Goal: Task Accomplishment & Management: Use online tool/utility

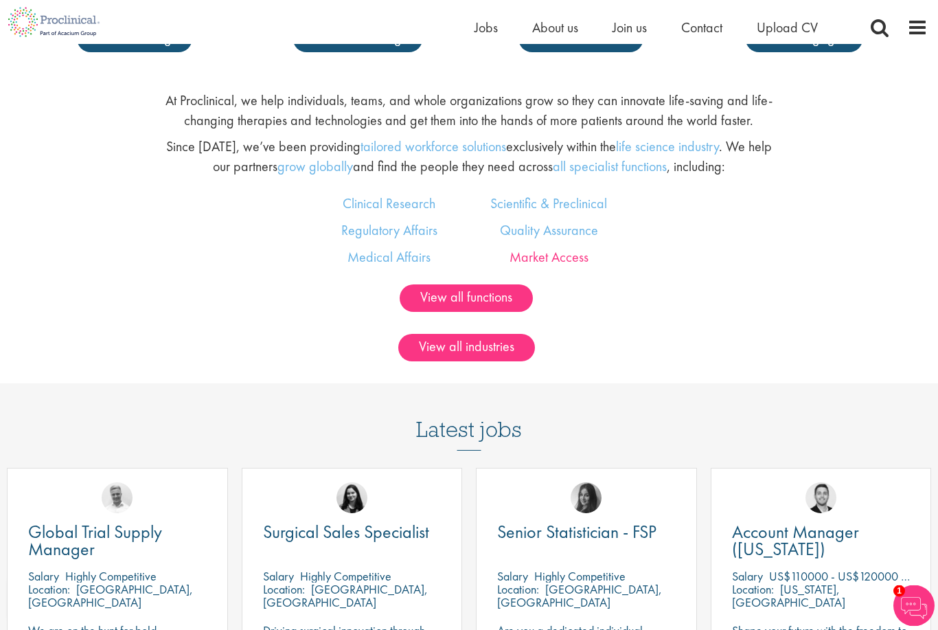
scroll to position [930, 0]
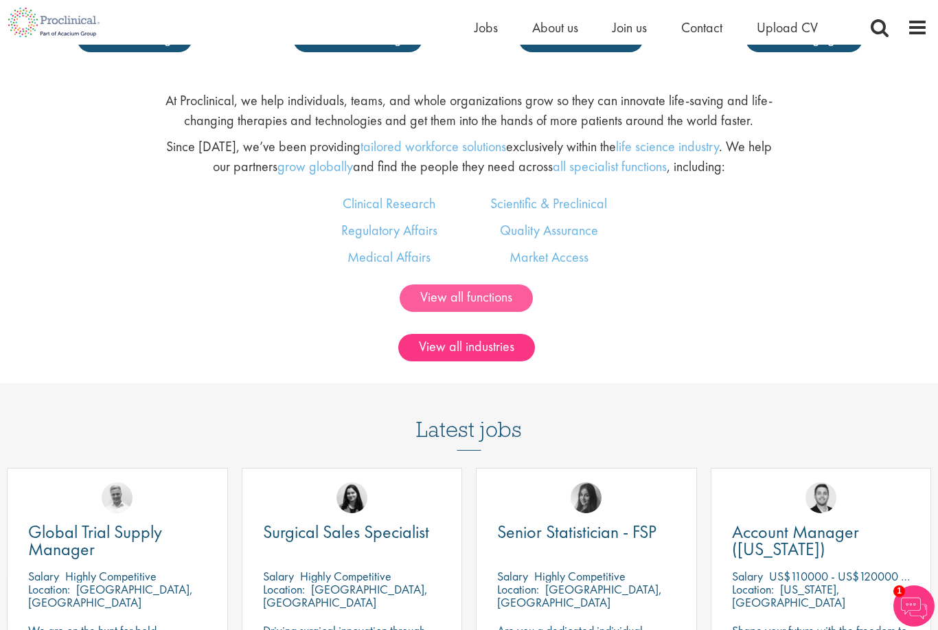
click at [459, 312] on link "View all functions" at bounding box center [466, 297] width 133 height 27
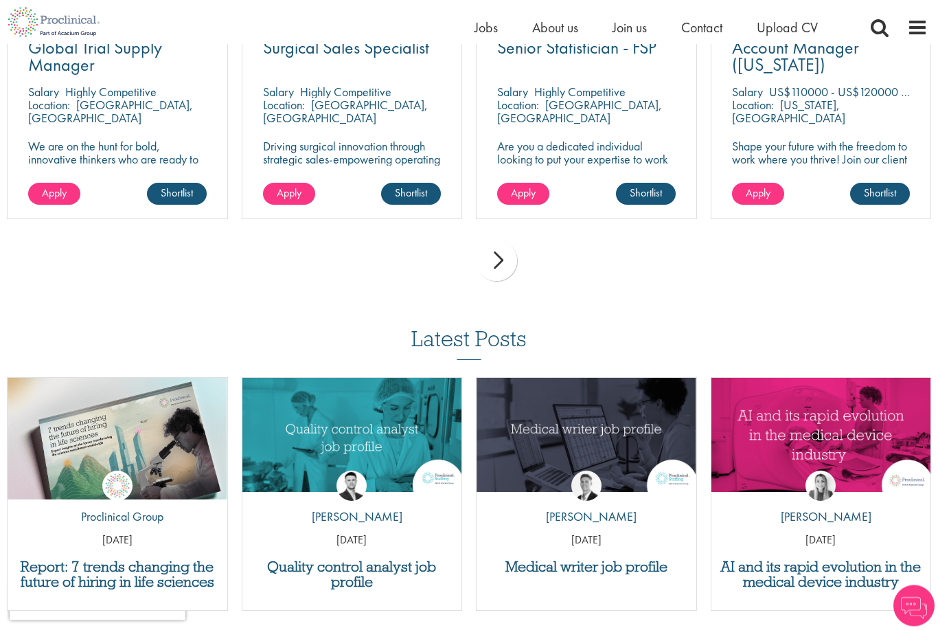
scroll to position [2214, 0]
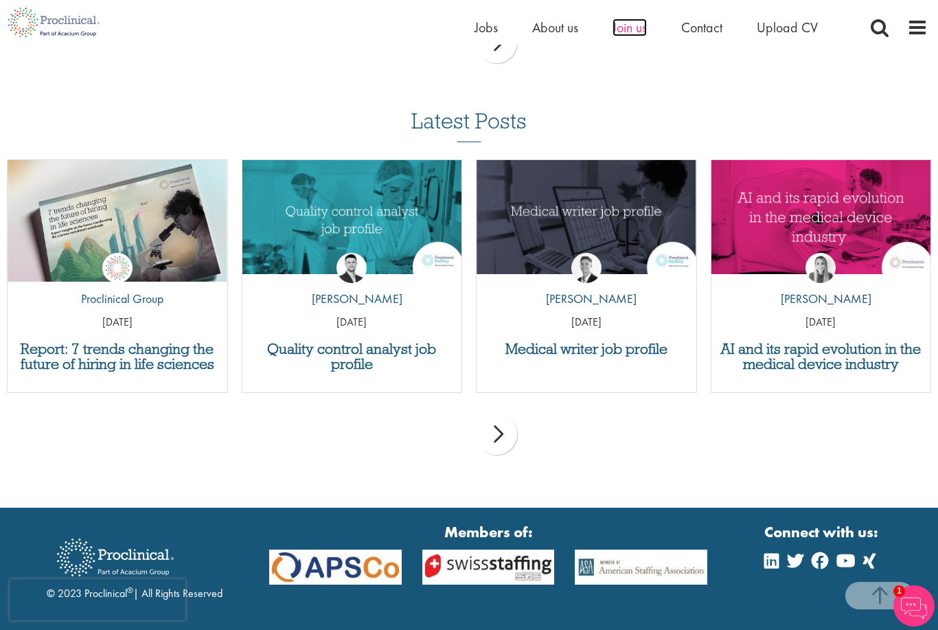
click at [627, 28] on span "Join us" at bounding box center [629, 28] width 34 height 18
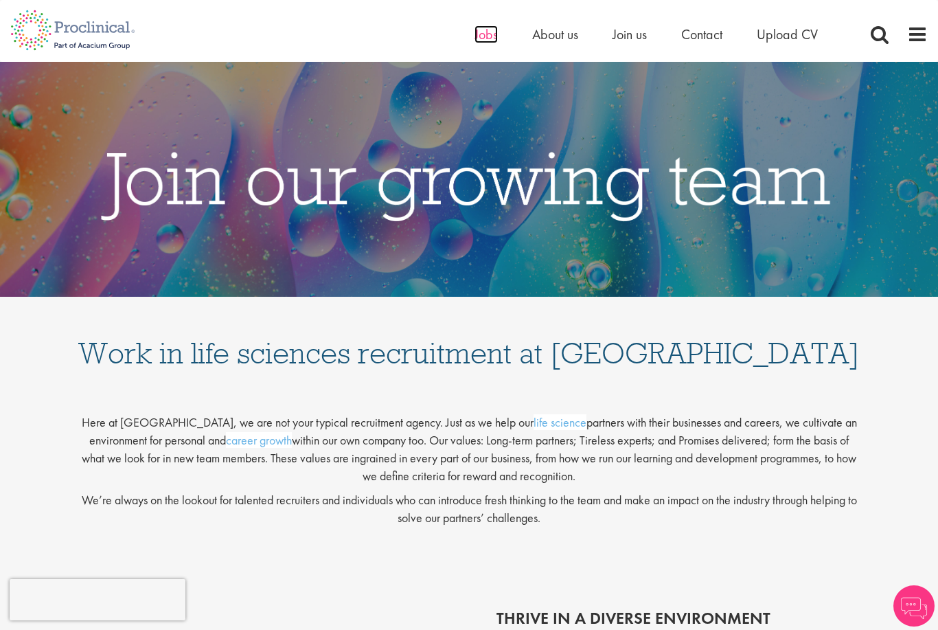
click at [494, 43] on span "Jobs" at bounding box center [485, 34] width 23 height 18
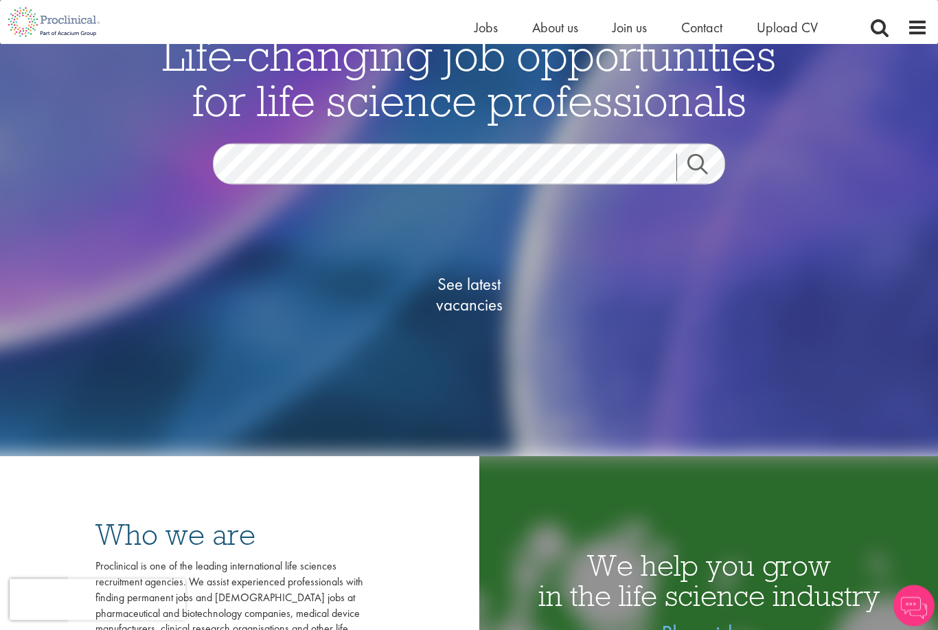
click at [481, 316] on span "See latest vacancies" at bounding box center [468, 295] width 137 height 41
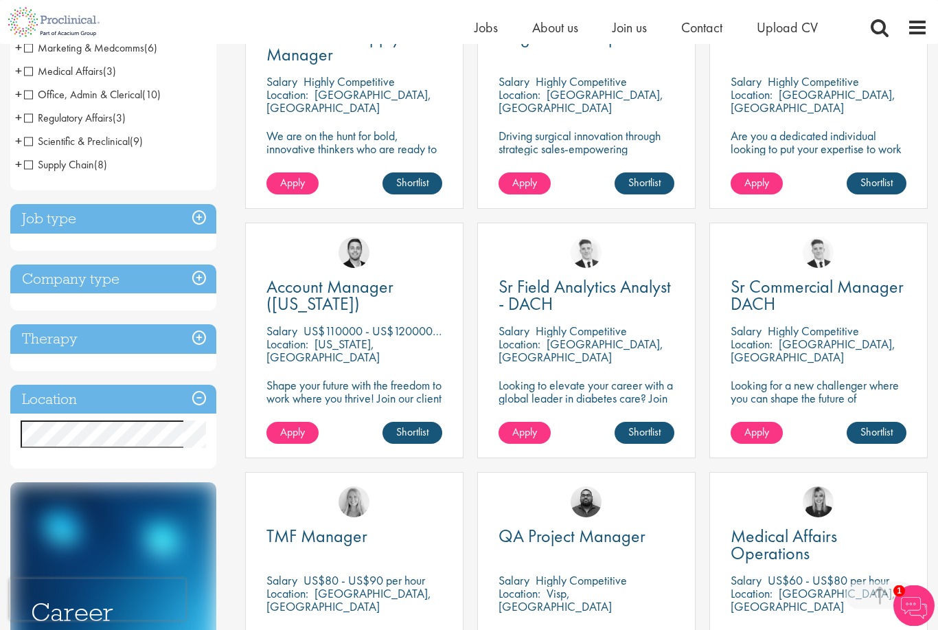
scroll to position [336, 0]
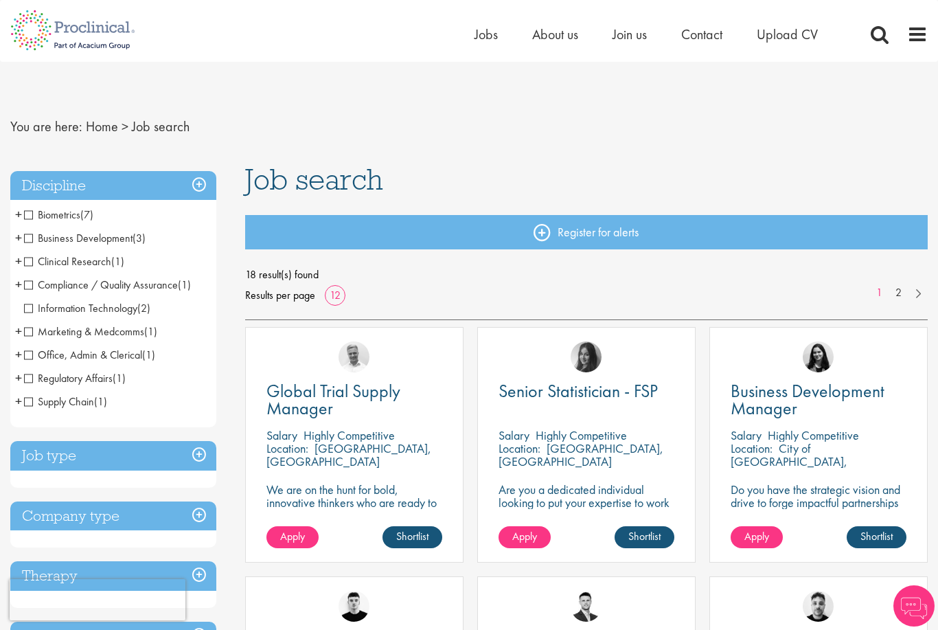
scroll to position [80, 0]
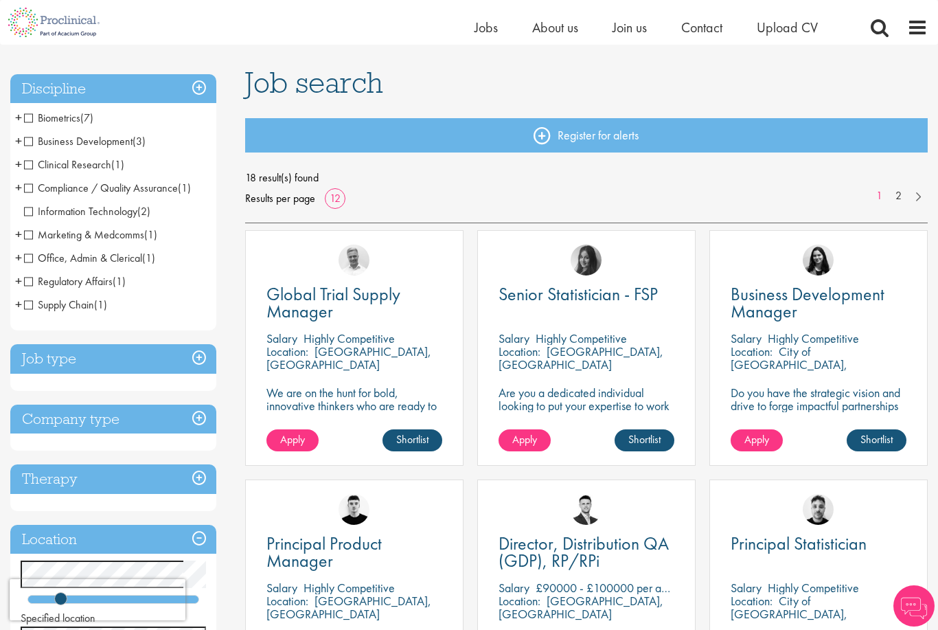
click at [181, 393] on div "Discipline Biometrics (7) - + Statistics (5) Data Management (1) Programming (1…" at bounding box center [113, 382] width 206 height 616
click at [180, 375] on div "Job type Permanent (12) Contract (6)" at bounding box center [113, 367] width 206 height 47
click at [195, 356] on h3 "Job type" at bounding box center [113, 359] width 206 height 30
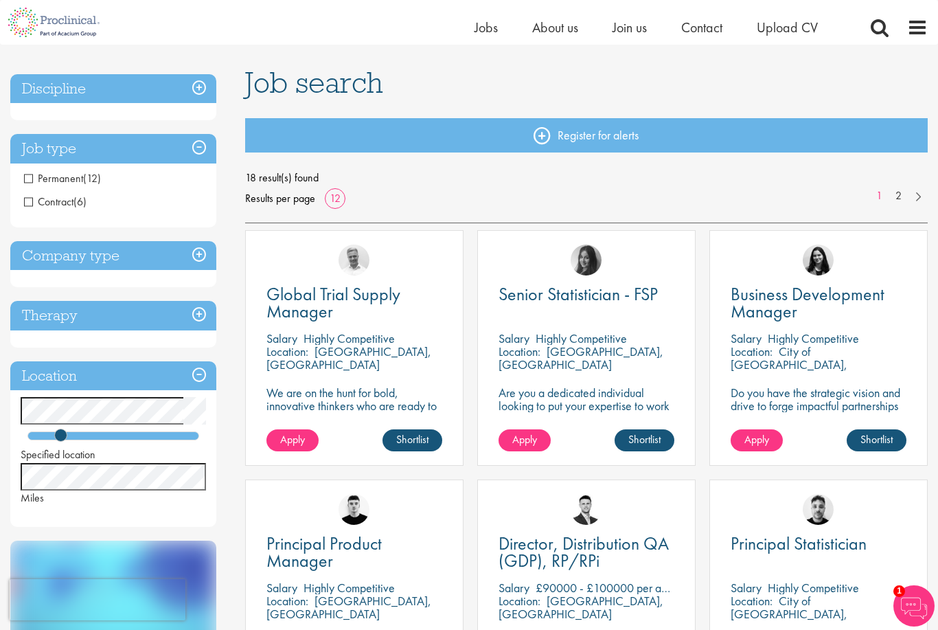
click at [194, 255] on h3 "Company type" at bounding box center [113, 256] width 206 height 30
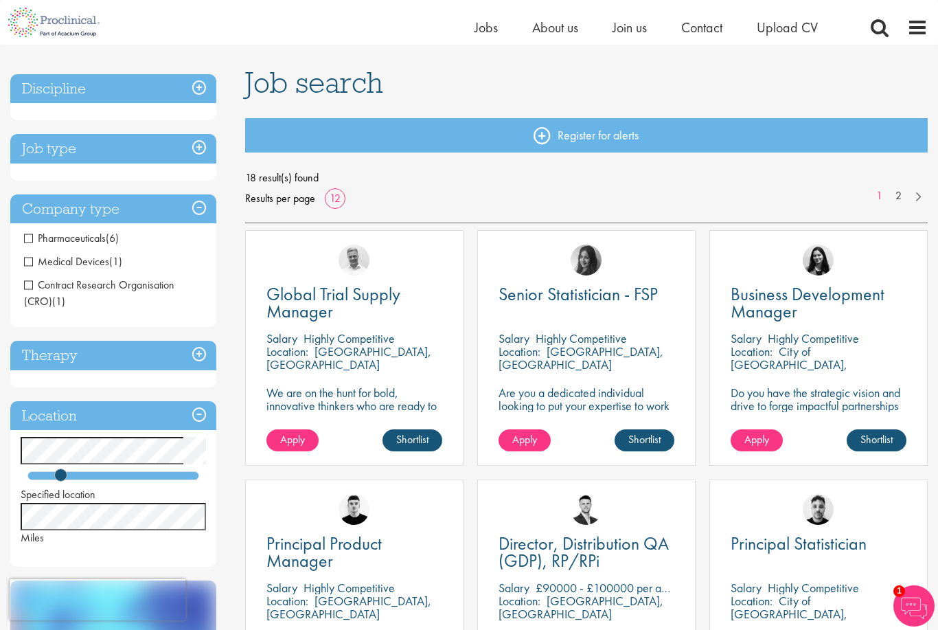
click at [200, 349] on h3 "Therapy" at bounding box center [113, 356] width 206 height 30
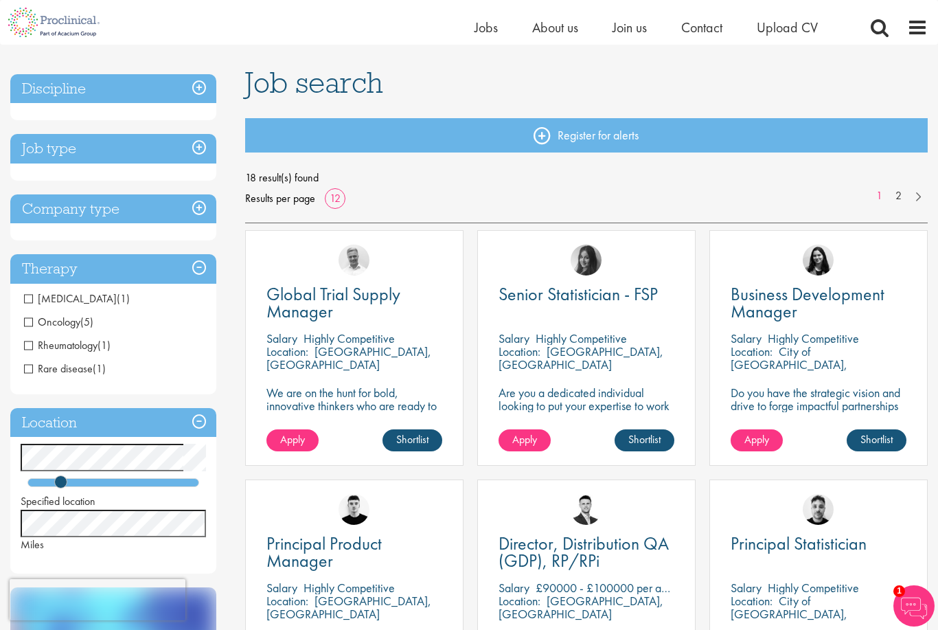
click at [141, 503] on div "Specified location Miles" at bounding box center [113, 523] width 185 height 59
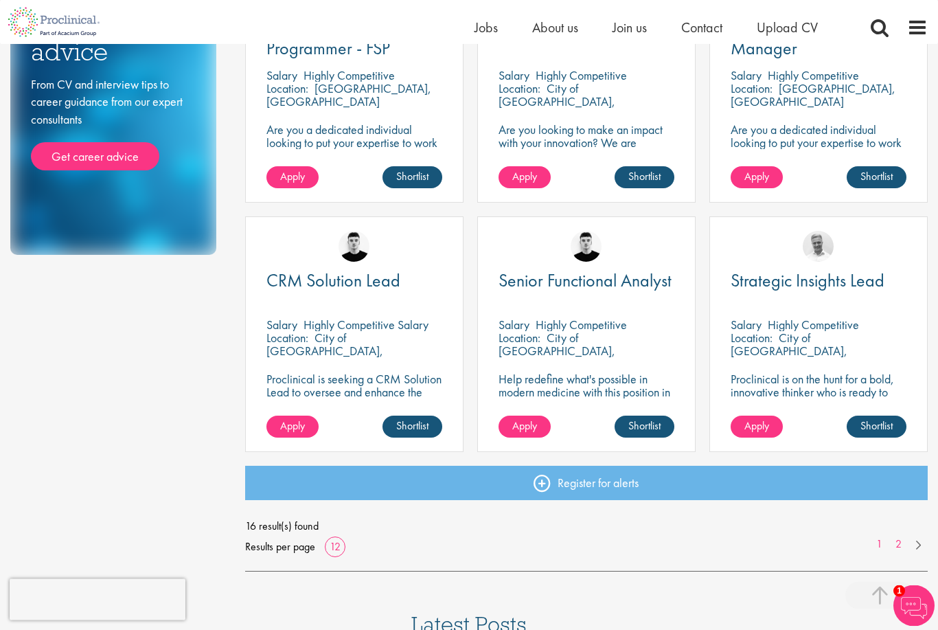
scroll to position [841, 0]
click at [903, 538] on link "2" at bounding box center [898, 544] width 20 height 16
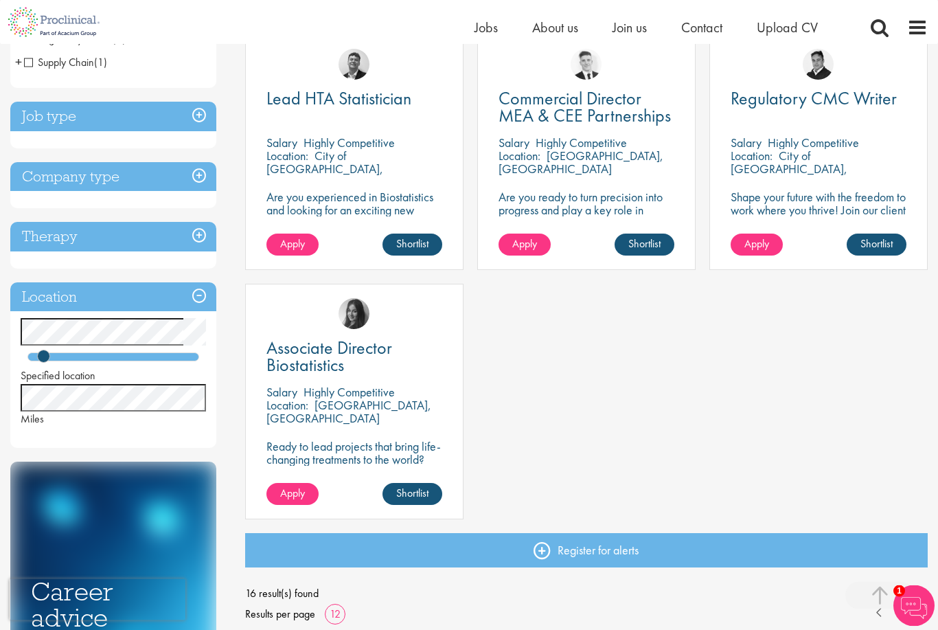
scroll to position [279, 0]
